Goal: Transaction & Acquisition: Register for event/course

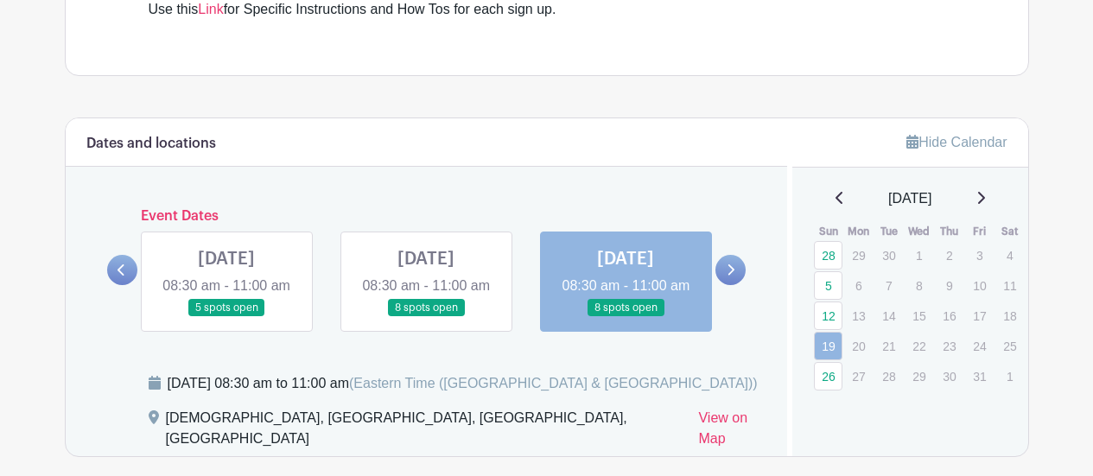
scroll to position [624, 0]
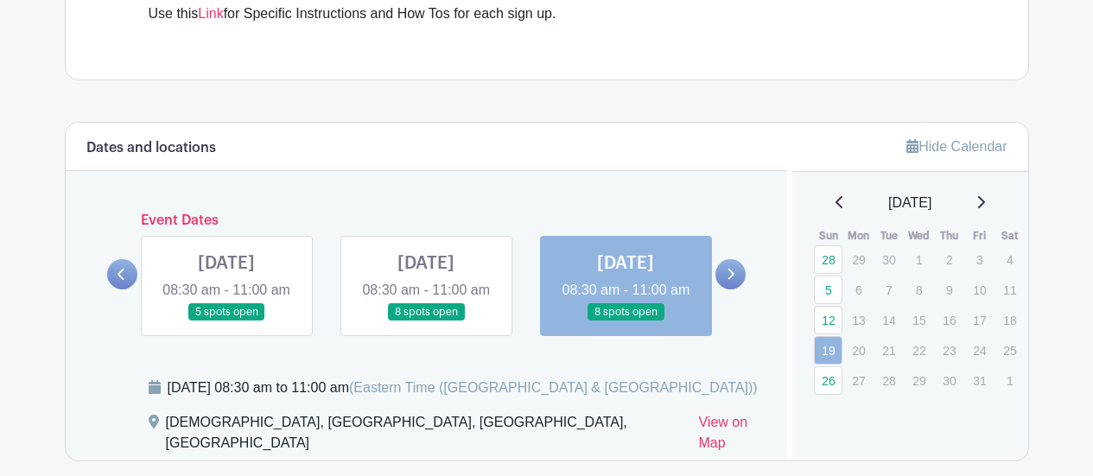
click at [426, 322] on link at bounding box center [426, 322] width 0 height 0
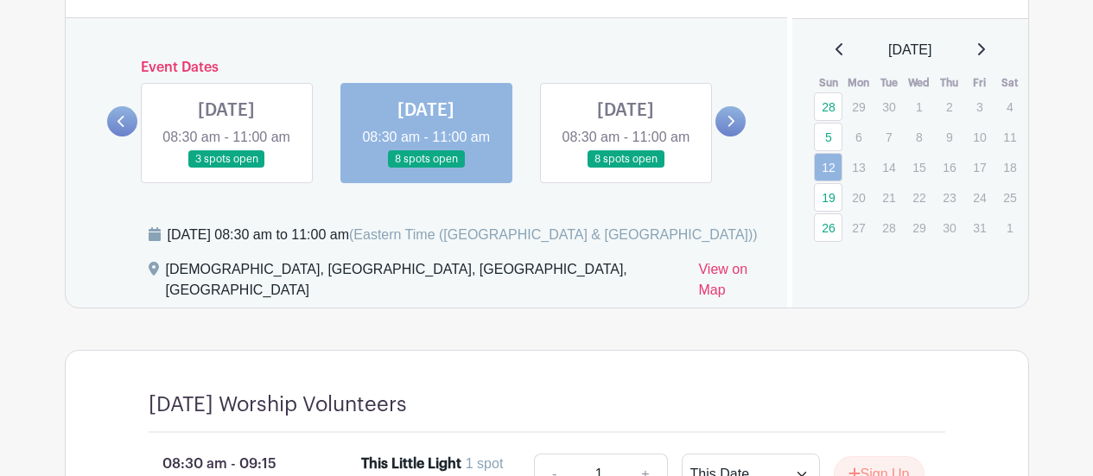
scroll to position [806, 0]
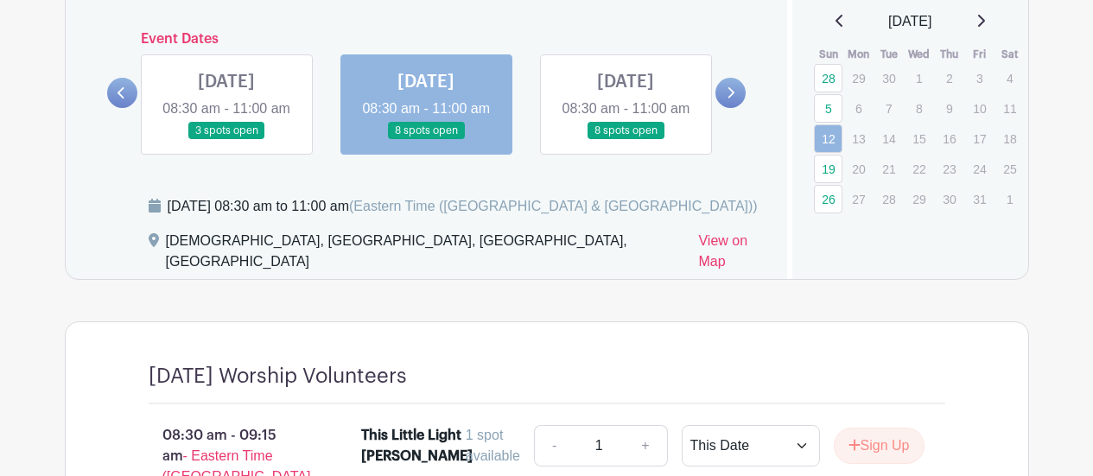
click at [626, 140] on link at bounding box center [626, 140] width 0 height 0
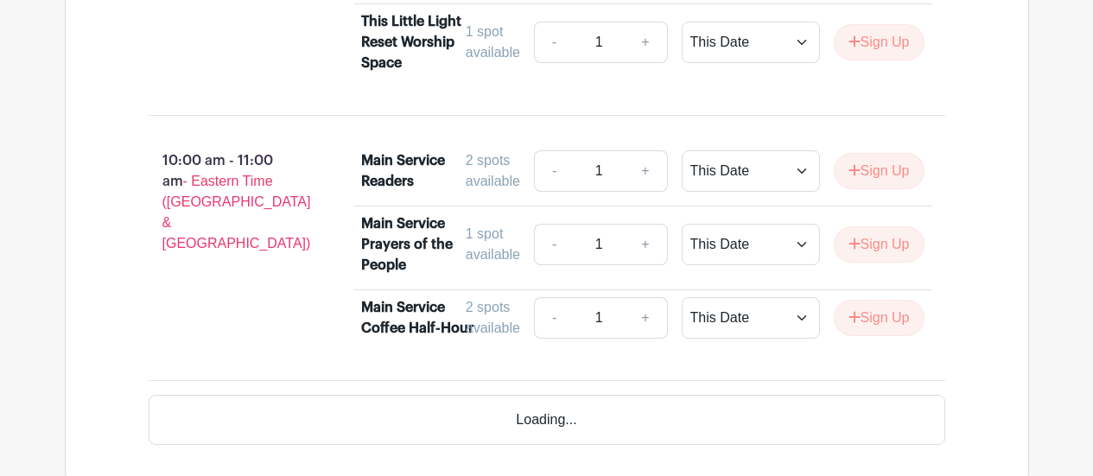
scroll to position [1364, 0]
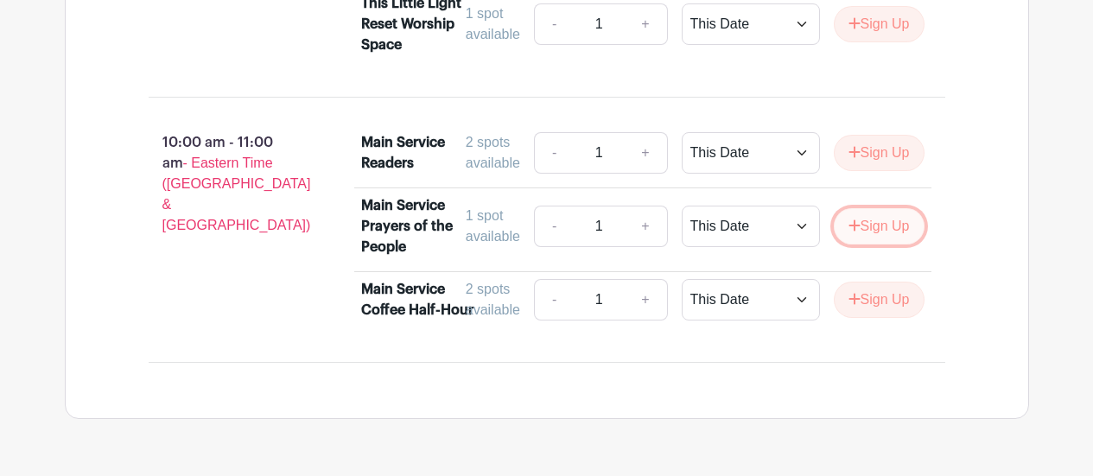
click at [867, 231] on button "Sign Up" at bounding box center [879, 226] width 91 height 36
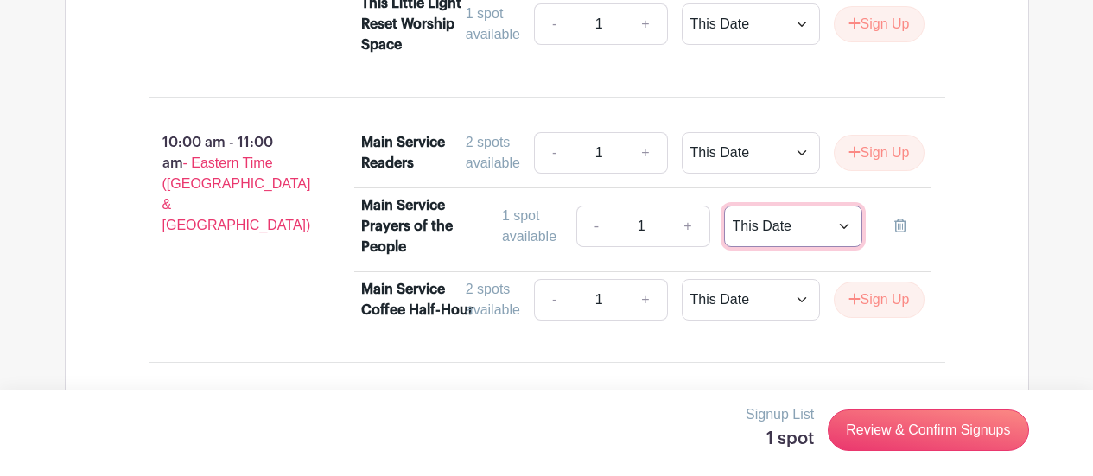
click at [835, 231] on select "This Date Select Dates" at bounding box center [793, 226] width 138 height 41
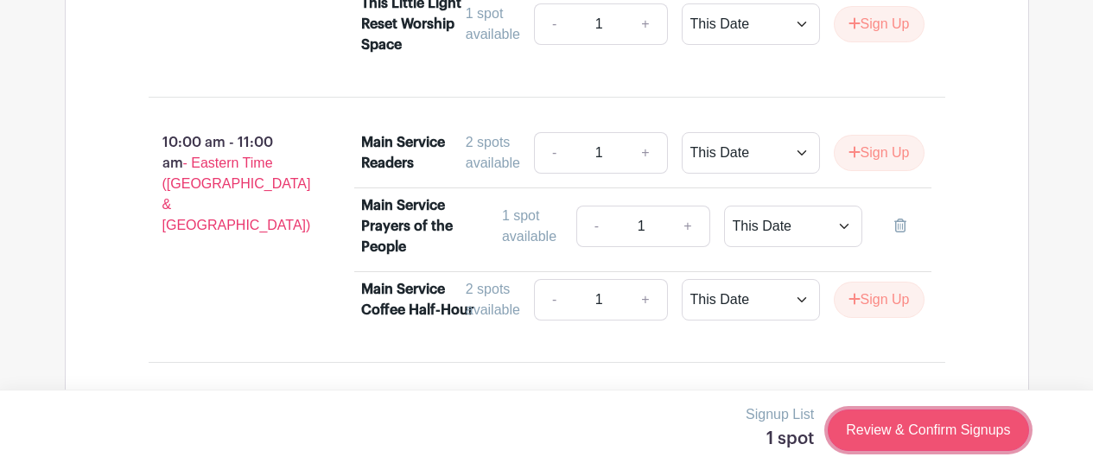
click at [893, 425] on link "Review & Confirm Signups" at bounding box center [928, 430] width 201 height 41
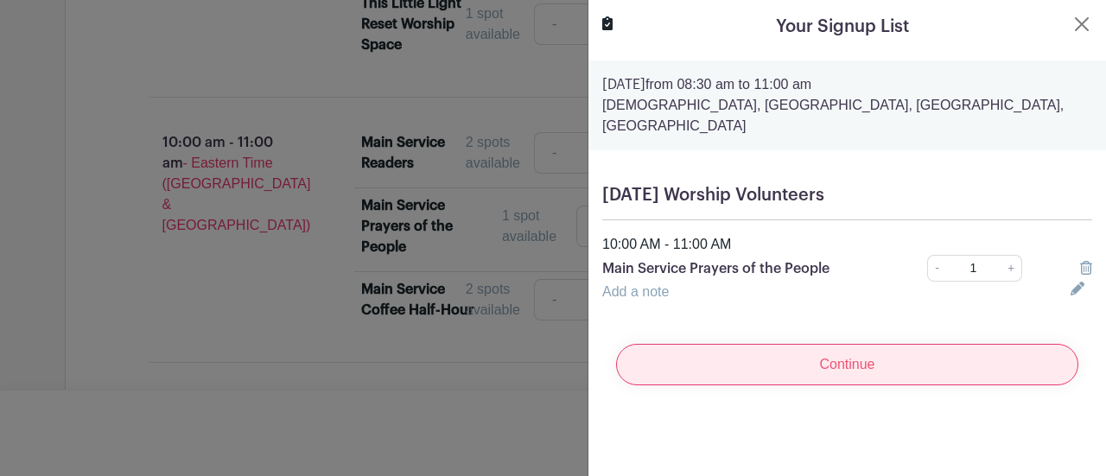
click at [858, 346] on input "Continue" at bounding box center [847, 364] width 462 height 41
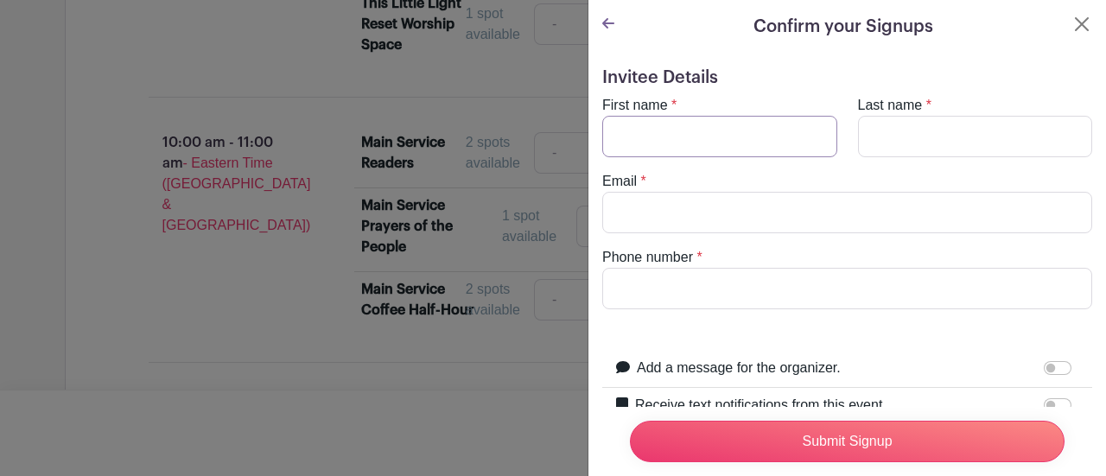
click at [757, 131] on input "First name" at bounding box center [719, 136] width 235 height 41
type input "Kallen"
type input "[PERSON_NAME]"
type input "[EMAIL_ADDRESS][DOMAIN_NAME]"
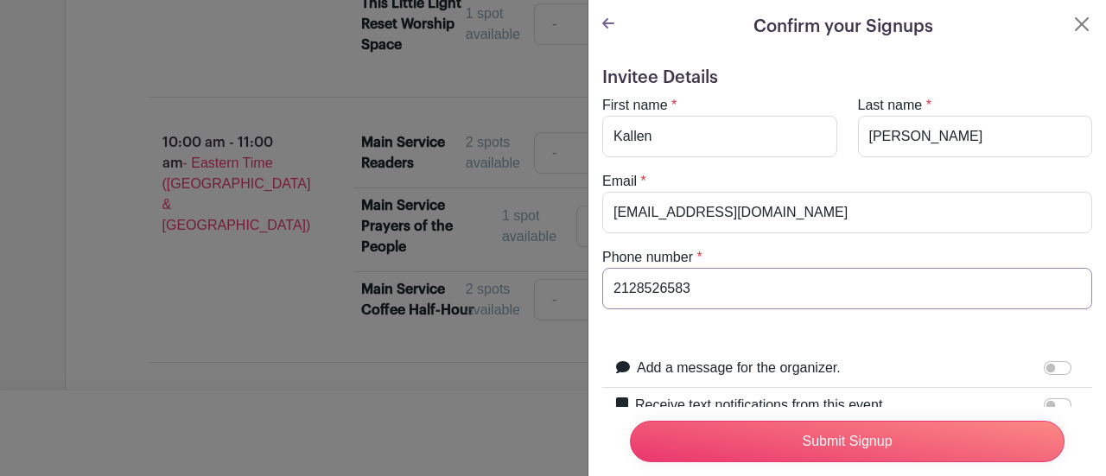
drag, startPoint x: 736, startPoint y: 293, endPoint x: 532, endPoint y: 288, distance: 203.2
click at [532, 461] on div "Signup List 1 spot Review & Confirm Signups Confirm your Signups Invitee Detail…" at bounding box center [547, 461] width 965 height 0
type input "0"
type input "9173499273"
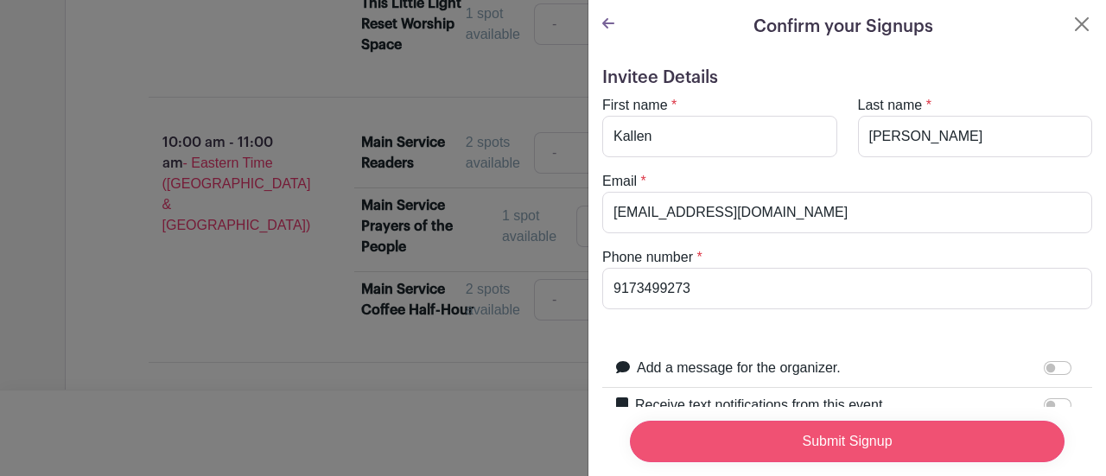
click at [760, 436] on input "Submit Signup" at bounding box center [847, 441] width 435 height 41
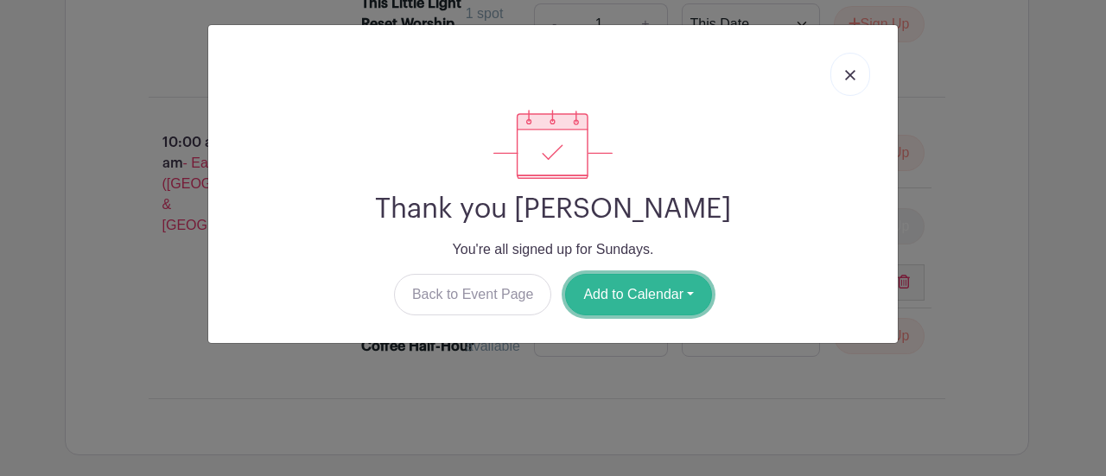
click at [680, 302] on button "Add to Calendar" at bounding box center [638, 294] width 147 height 41
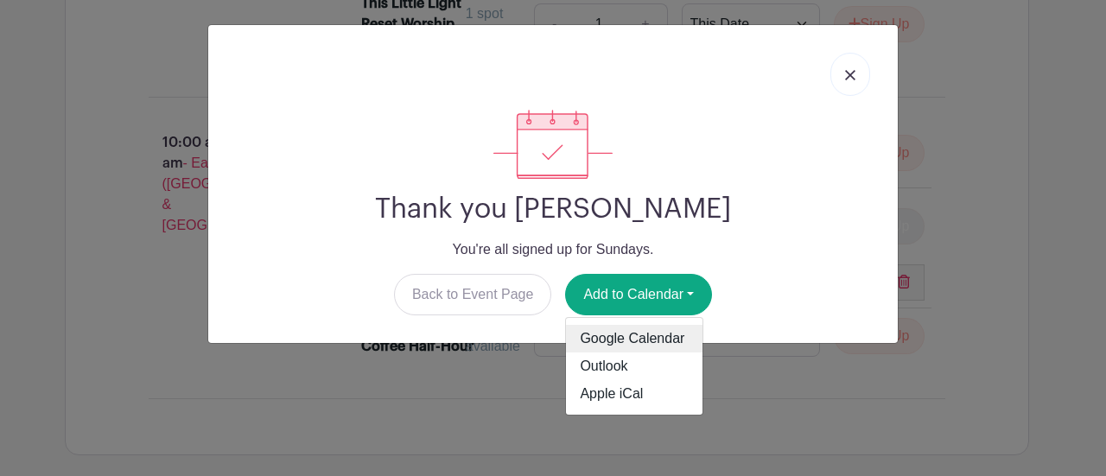
click at [646, 343] on link "Google Calendar" at bounding box center [634, 339] width 137 height 28
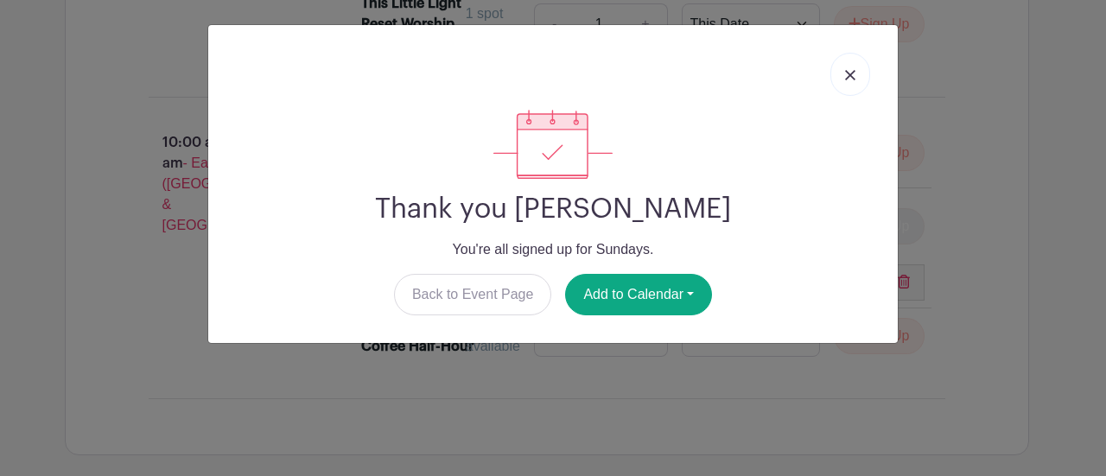
click at [849, 74] on img at bounding box center [850, 75] width 10 height 10
